Goal: Find specific page/section: Find specific page/section

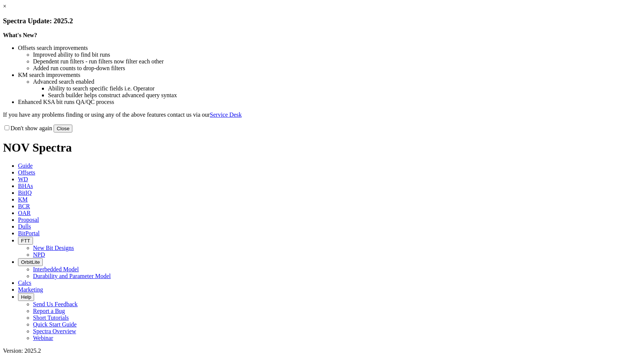
click at [6, 9] on link "×" at bounding box center [4, 6] width 3 height 6
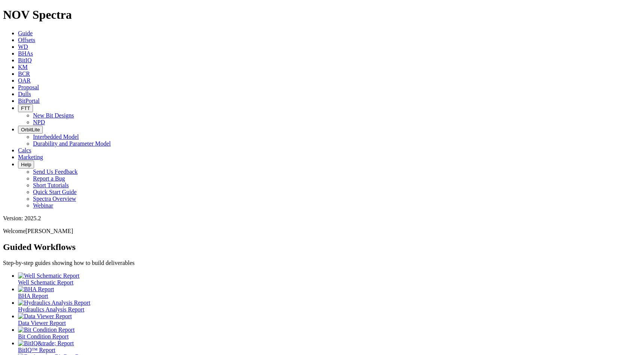
click at [31, 91] on span "Dulls" at bounding box center [24, 94] width 13 height 6
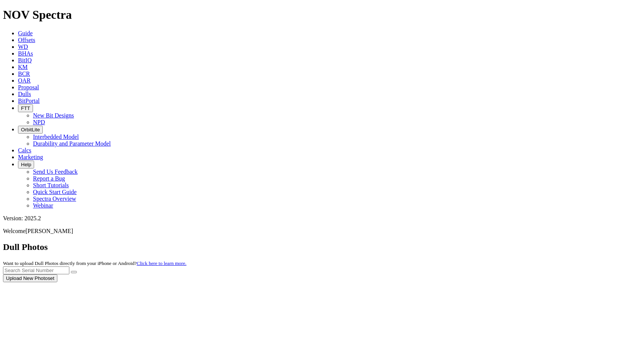
click at [476, 282] on div at bounding box center [320, 282] width 635 height 0
click at [69, 266] on input "text" at bounding box center [36, 270] width 66 height 8
click at [69, 266] on input "A1" at bounding box center [36, 270] width 66 height 8
type input "A316576"
click at [57, 274] on button "Upload New Photoset" at bounding box center [30, 278] width 54 height 8
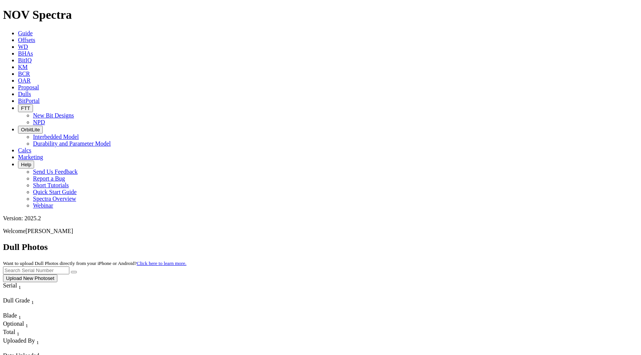
click at [69, 266] on input "text" at bounding box center [36, 270] width 66 height 8
type input "a316576"
click at [77, 271] on button "submit" at bounding box center [74, 272] width 6 height 2
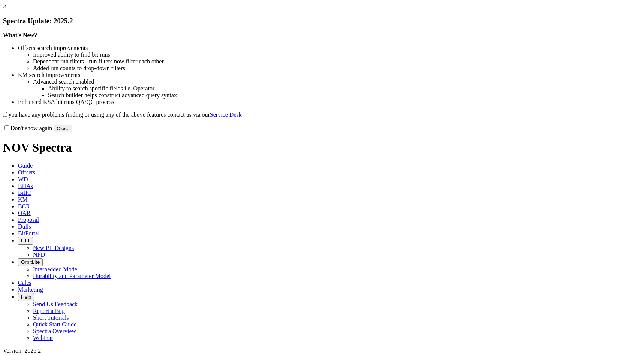
click at [6, 9] on link "×" at bounding box center [4, 6] width 3 height 6
